Goal: Task Accomplishment & Management: Manage account settings

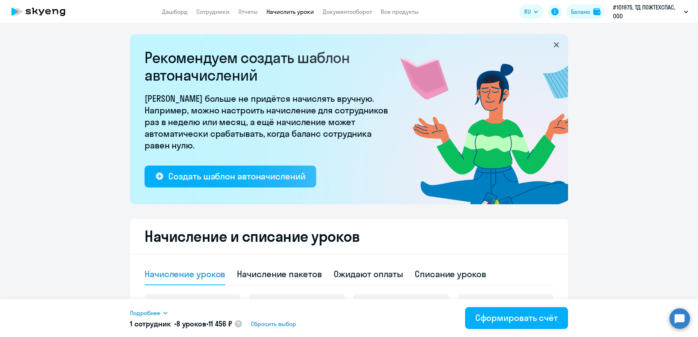
select select "10"
click at [270, 327] on span "Сбросить выбор" at bounding box center [273, 324] width 45 height 9
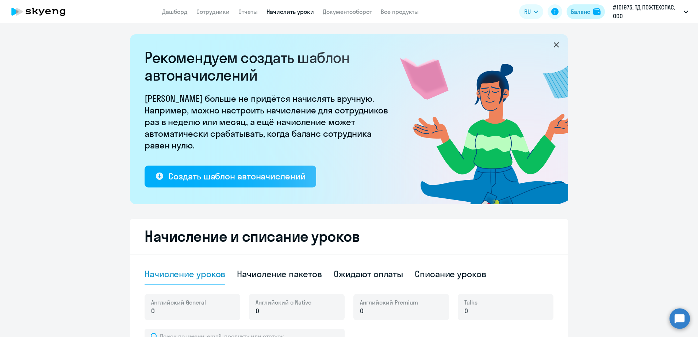
click at [578, 11] on div "Баланс" at bounding box center [580, 11] width 19 height 9
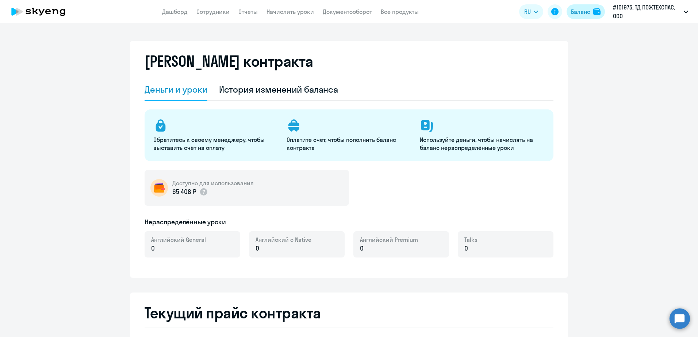
select select "english_adult_not_native_speaker"
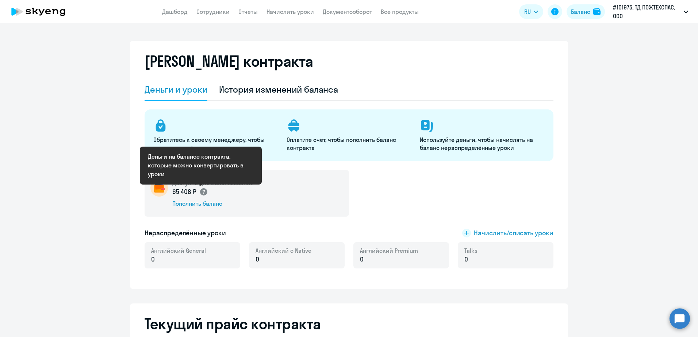
click at [202, 191] on icon at bounding box center [203, 192] width 2 height 4
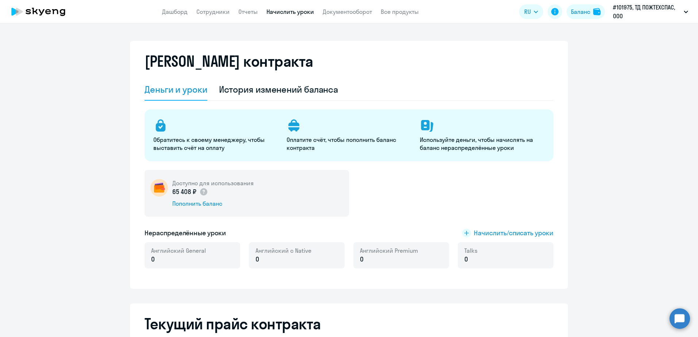
click at [296, 10] on link "Начислить уроки" at bounding box center [289, 11] width 47 height 7
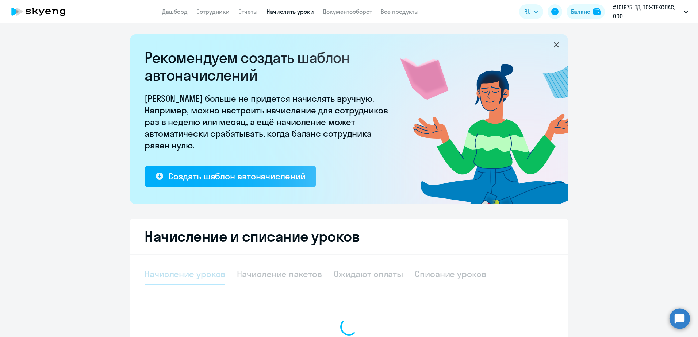
select select "10"
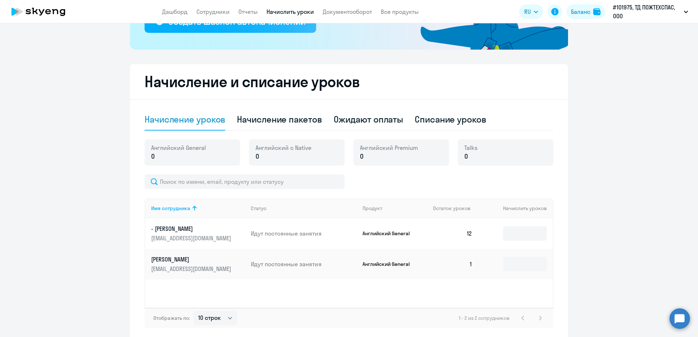
scroll to position [183, 0]
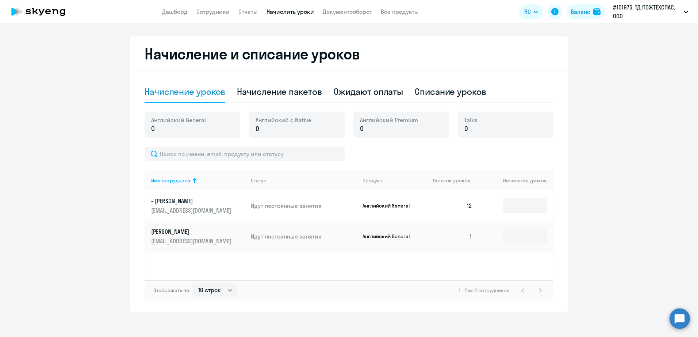
click at [474, 235] on td "1" at bounding box center [452, 236] width 51 height 31
click at [512, 235] on input at bounding box center [525, 236] width 44 height 15
click at [285, 95] on div "Начисление пакетов" at bounding box center [279, 92] width 85 height 12
select select "10"
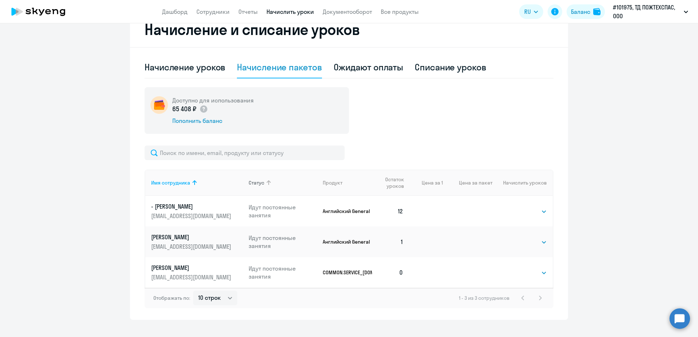
scroll to position [219, 0]
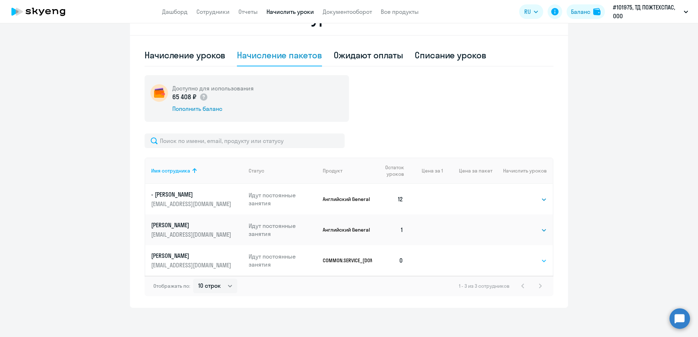
click at [534, 258] on select "Выбрать 24 36 48 72 96 108 144 192" at bounding box center [532, 261] width 30 height 9
click at [517, 257] on select "Выбрать 24 36 48 72 96 108 144 192" at bounding box center [532, 261] width 30 height 9
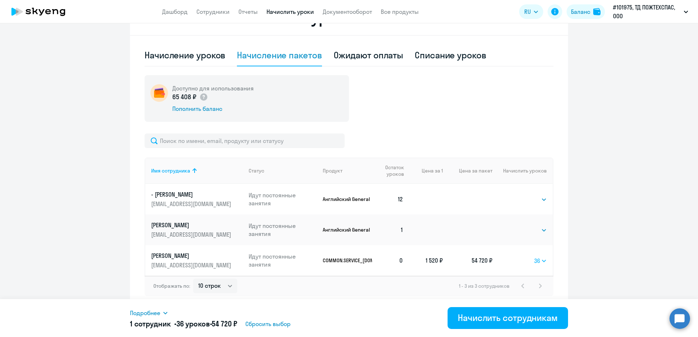
click at [540, 264] on select "Выбрать 24 36 48 72 96 108 144 192" at bounding box center [540, 261] width 13 height 9
click at [534, 257] on select "Выбрать 24 36 48 72 96 108 144 192" at bounding box center [540, 261] width 13 height 9
click at [535, 264] on select "Выбрать 24 36 48 72 96 108 144 192" at bounding box center [540, 261] width 13 height 9
select select "36"
click at [534, 257] on select "Выбрать 24 36 48 72 96 108 144 192" at bounding box center [540, 261] width 13 height 9
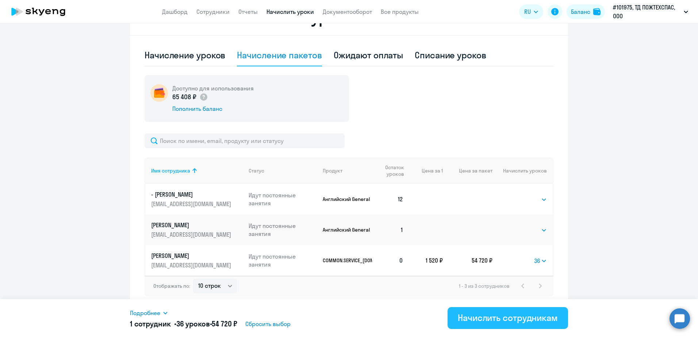
click at [530, 314] on div "Начислить сотрудникам" at bounding box center [508, 318] width 100 height 12
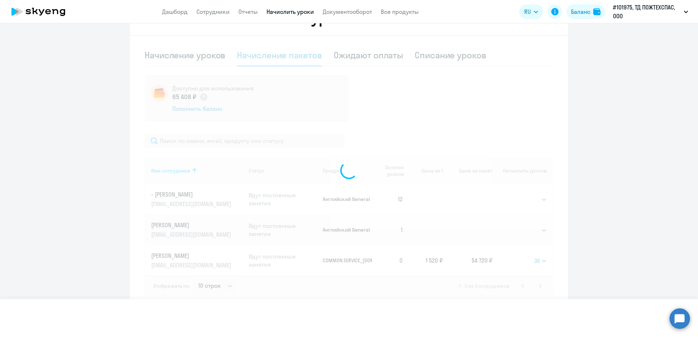
select select
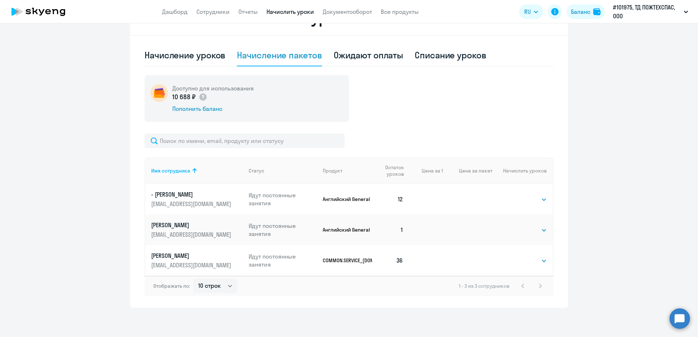
click at [680, 314] on circle at bounding box center [679, 318] width 20 height 20
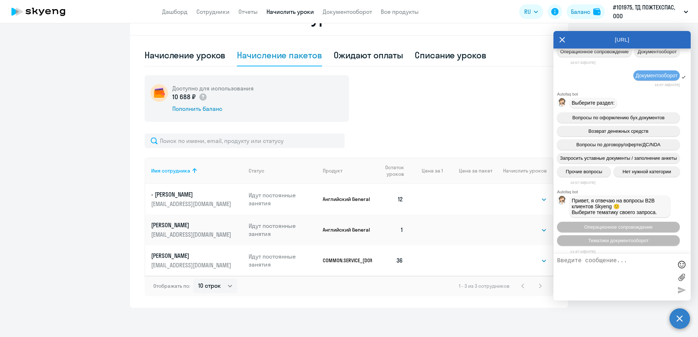
scroll to position [1181, 0]
